Goal: Information Seeking & Learning: Learn about a topic

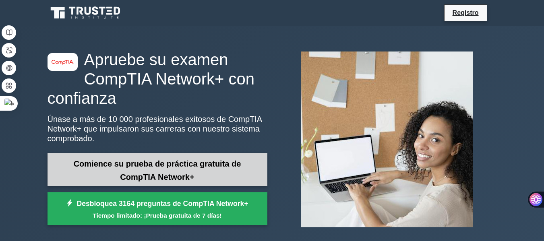
click at [161, 171] on link "Comience su prueba de práctica gratuita de CompTIA Network+" at bounding box center [158, 169] width 220 height 33
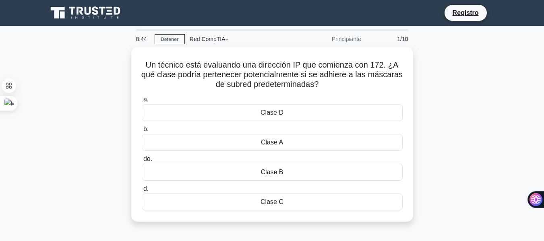
click at [113, 76] on div "Un técnico está evaluando una dirección IP que comienza con 172. ¿A qué clase p…" at bounding box center [272, 139] width 459 height 184
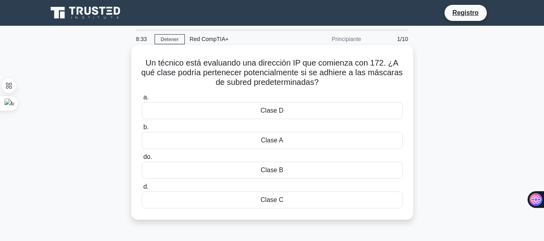
click at [217, 78] on font "Un técnico está evaluando una dirección IP que comienza con 172. ¿A qué clase p…" at bounding box center [271, 72] width 261 height 28
